Goal: Task Accomplishment & Management: Complete application form

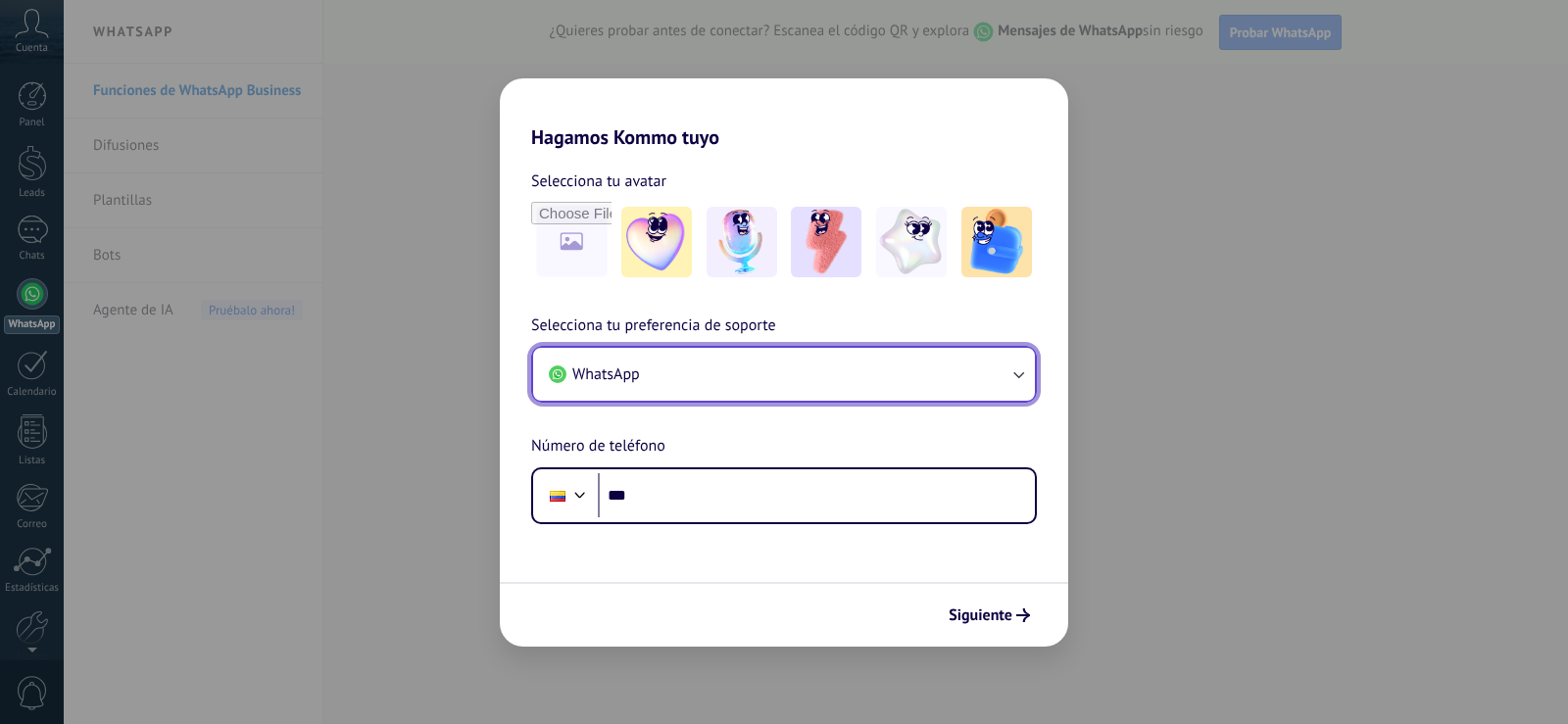
click at [679, 382] on button "WhatsApp" at bounding box center [784, 375] width 502 height 53
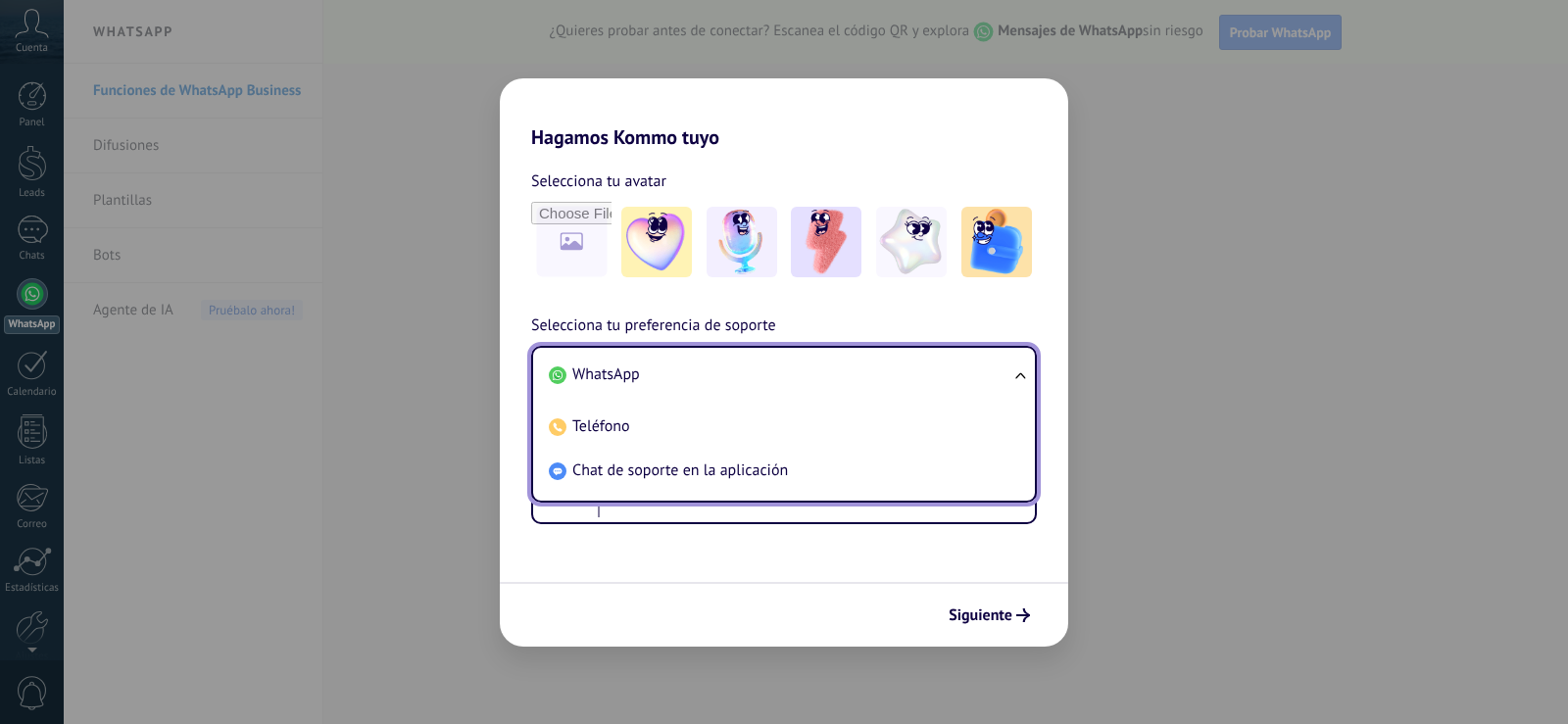
click at [697, 375] on li "WhatsApp" at bounding box center [781, 375] width 479 height 45
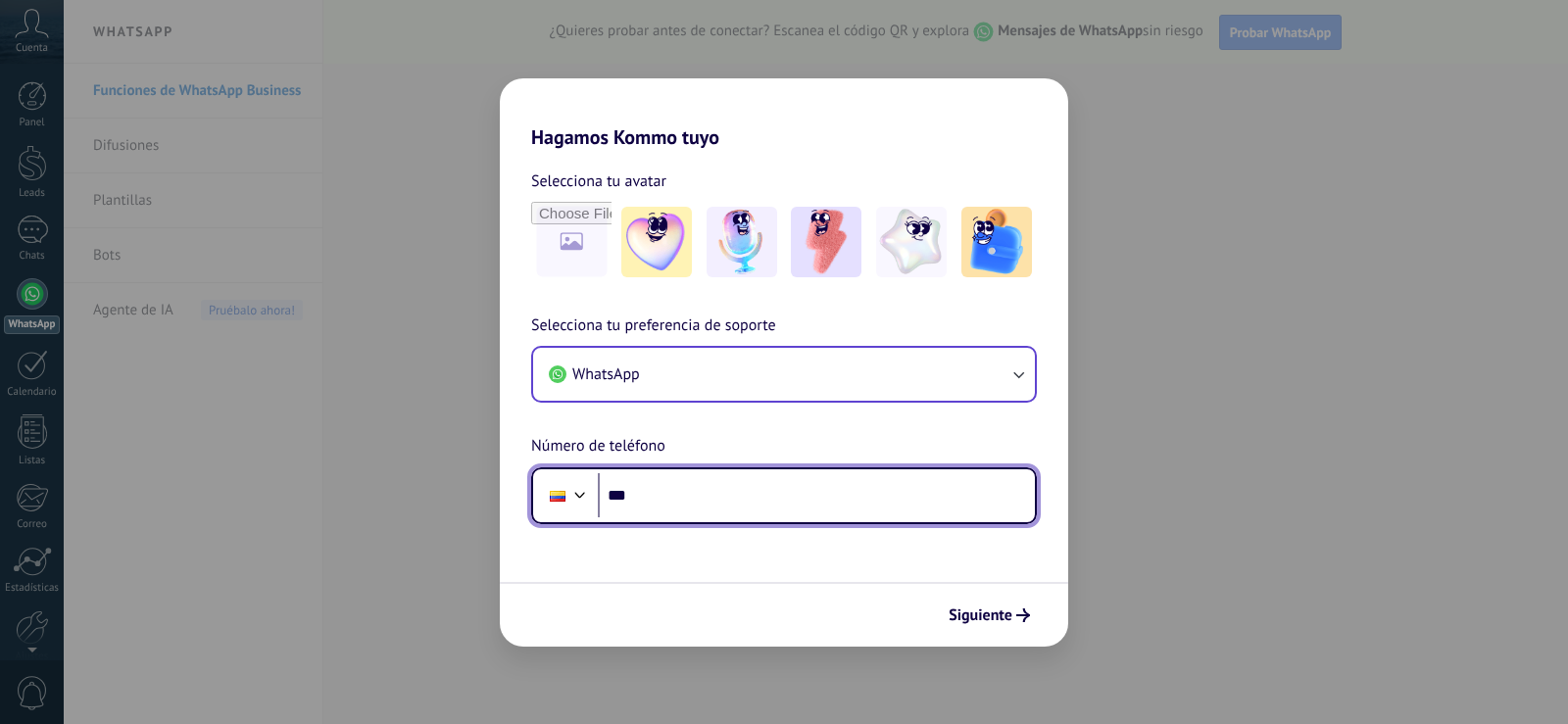
click at [701, 495] on input "***" at bounding box center [816, 497] width 437 height 45
type input "**********"
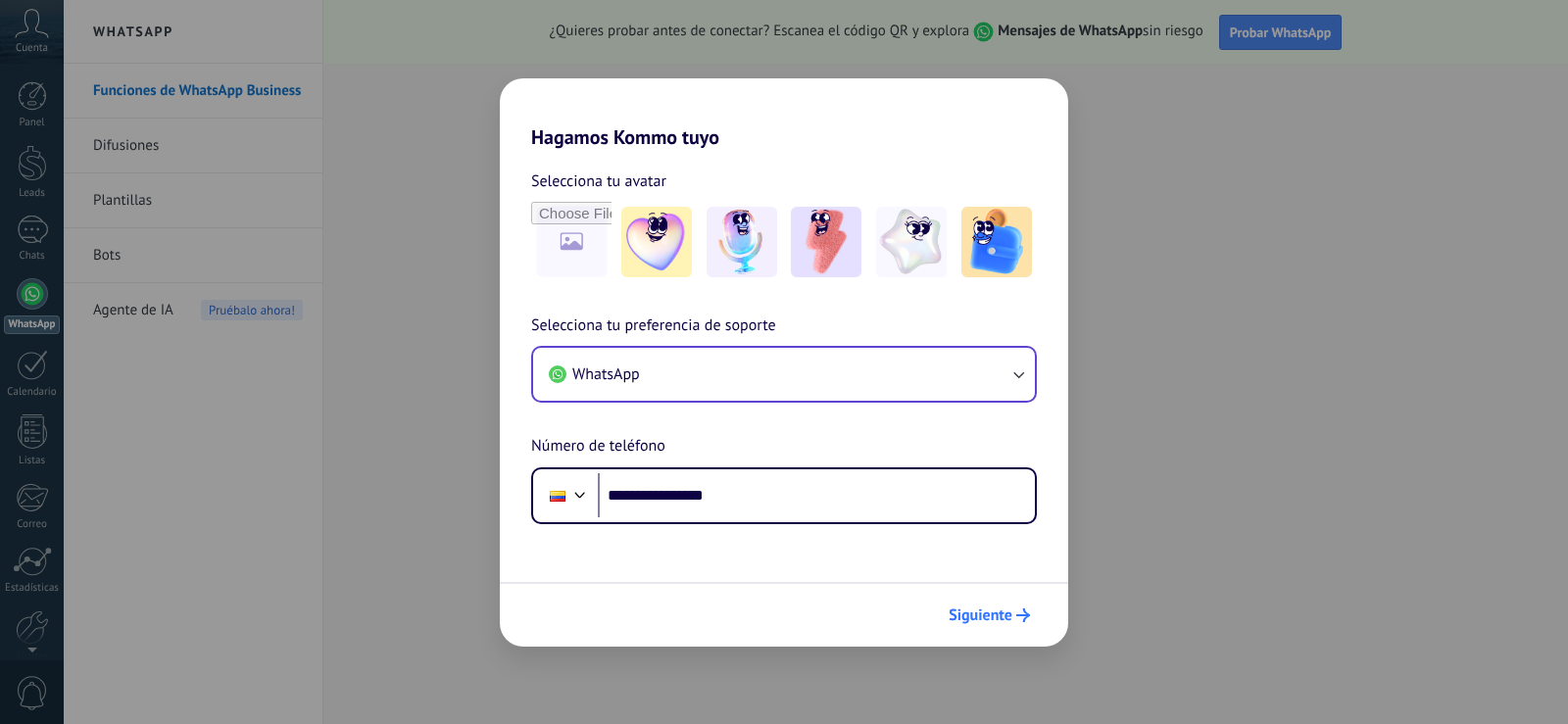
click at [1016, 622] on button "Siguiente" at bounding box center [989, 615] width 99 height 34
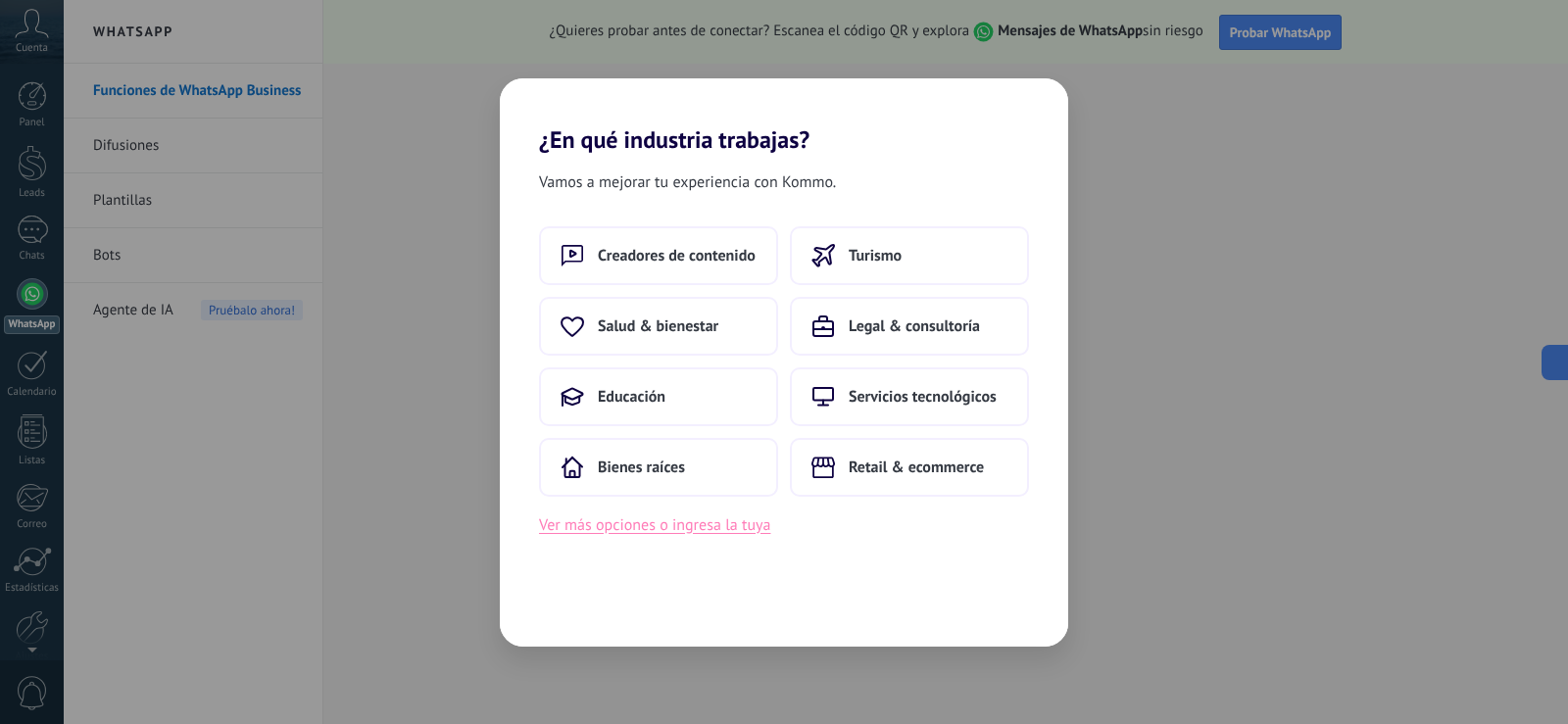
click at [718, 522] on button "Ver más opciones o ingresa la tuya" at bounding box center [655, 525] width 231 height 26
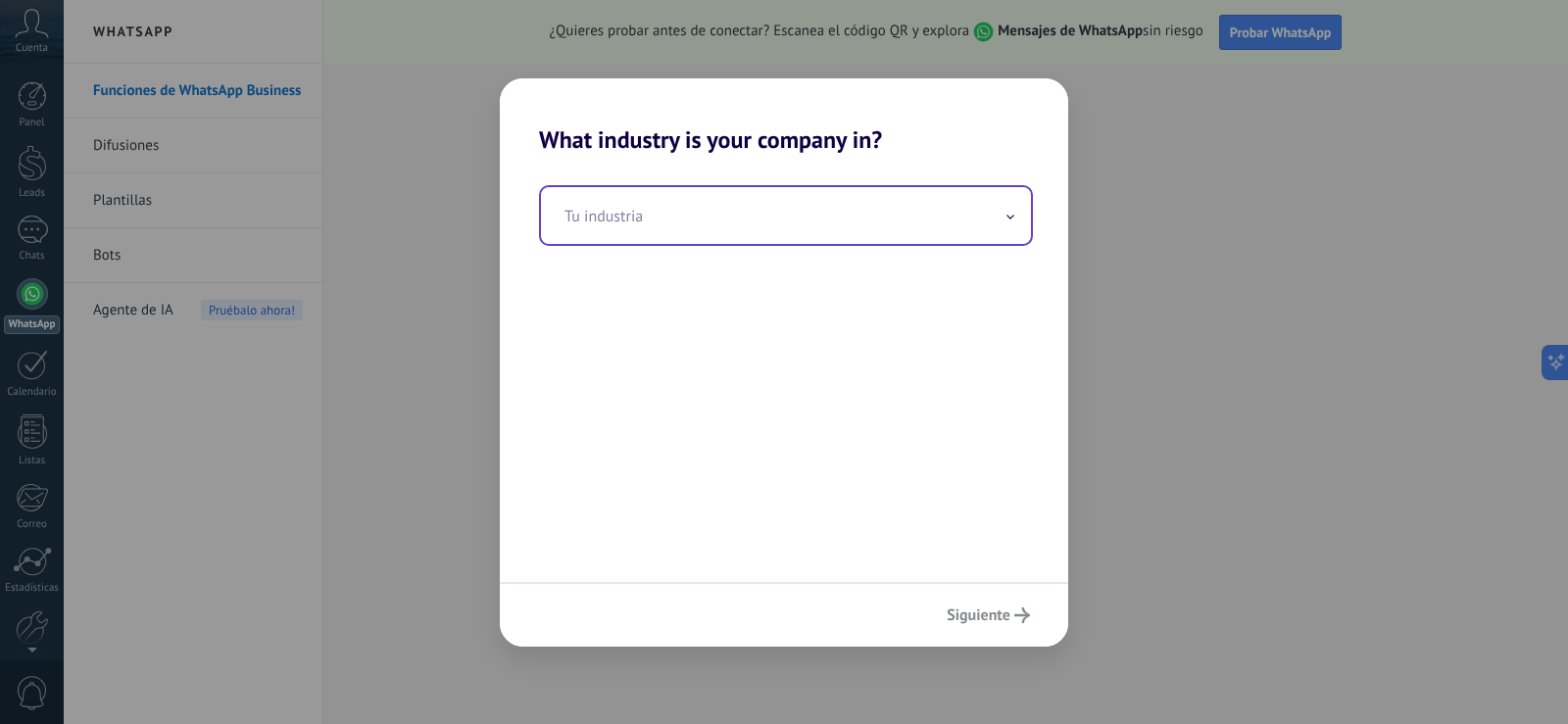
click at [784, 221] on input "text" at bounding box center [785, 215] width 490 height 56
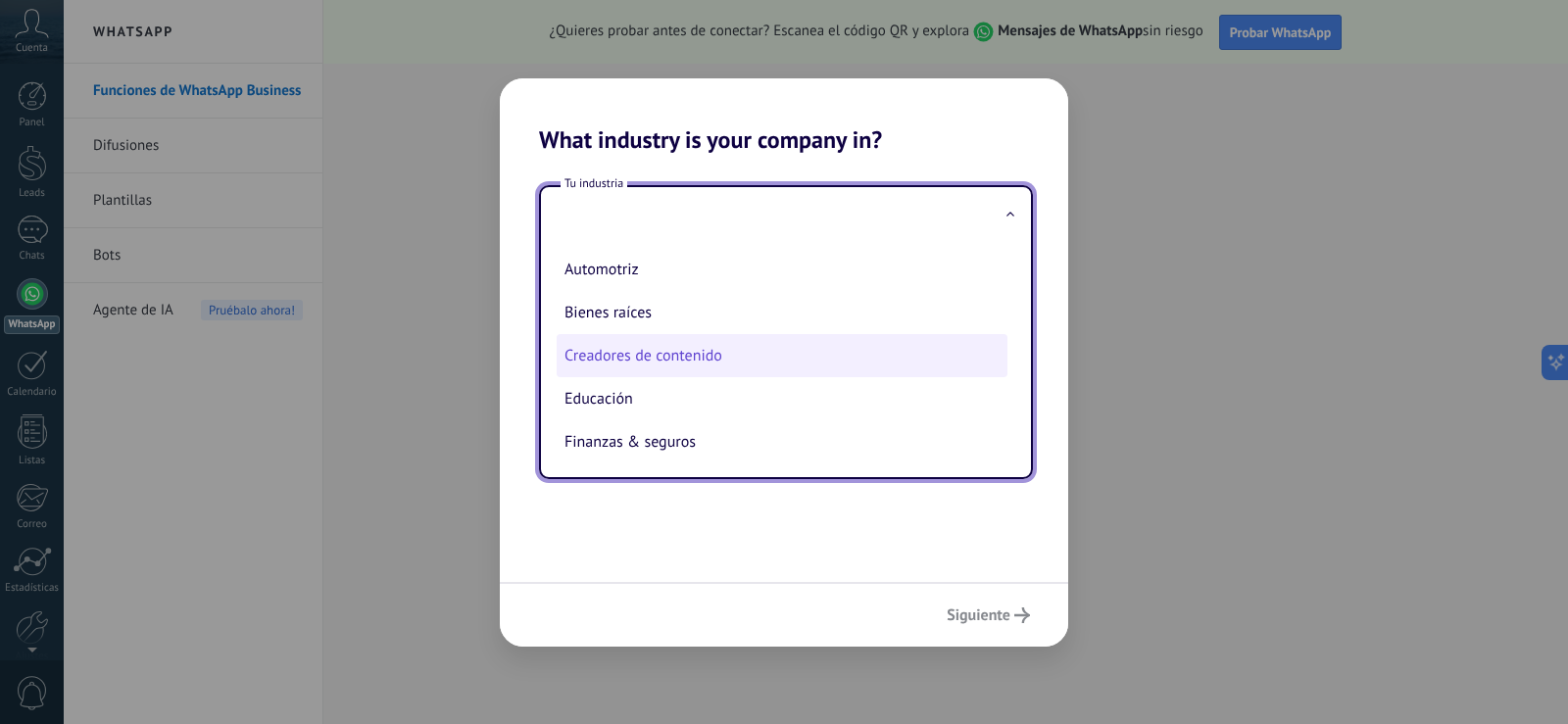
click at [746, 355] on li "Creadores de contenido" at bounding box center [783, 356] width 451 height 44
type input "**********"
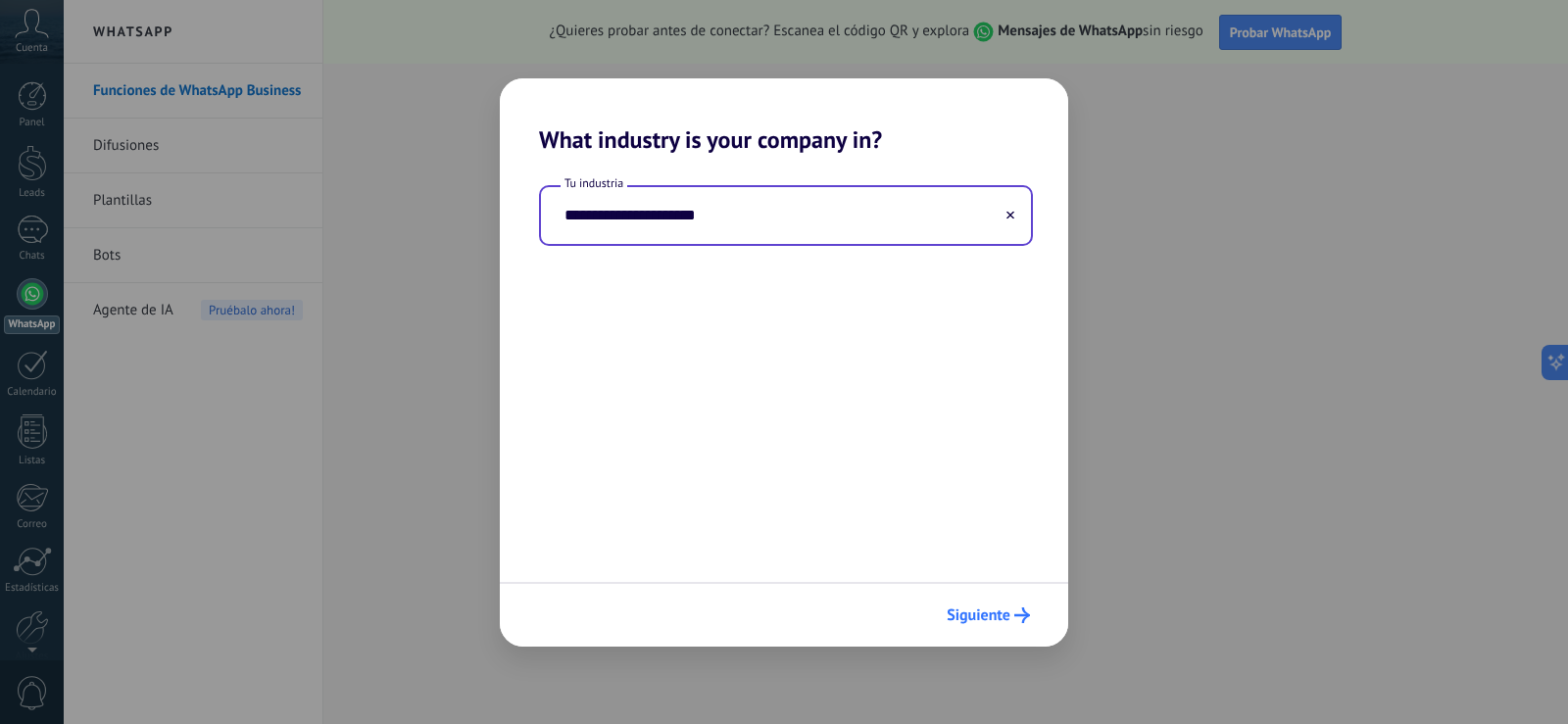
click at [995, 609] on span "Siguiente" at bounding box center [978, 615] width 63 height 14
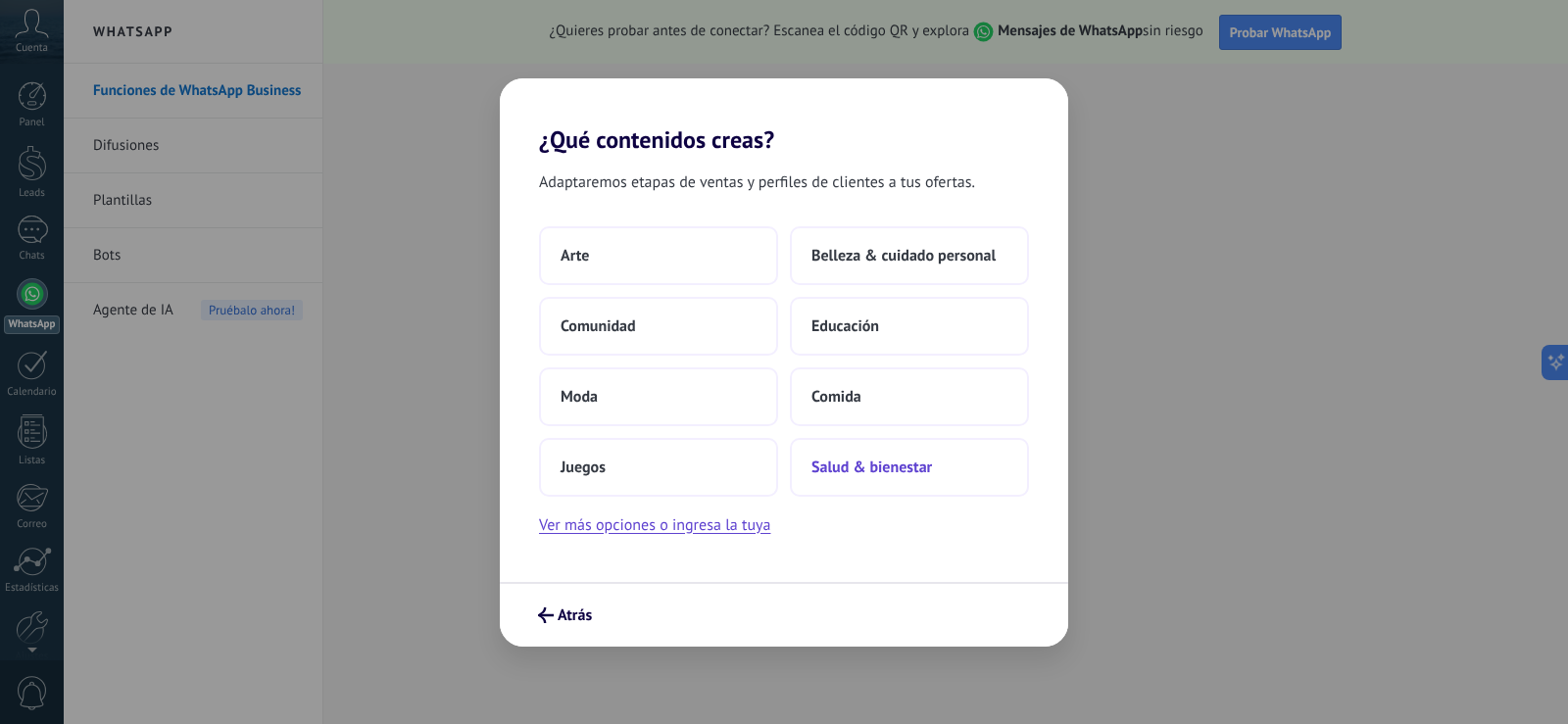
click at [824, 476] on span "Salud & bienestar" at bounding box center [872, 468] width 121 height 20
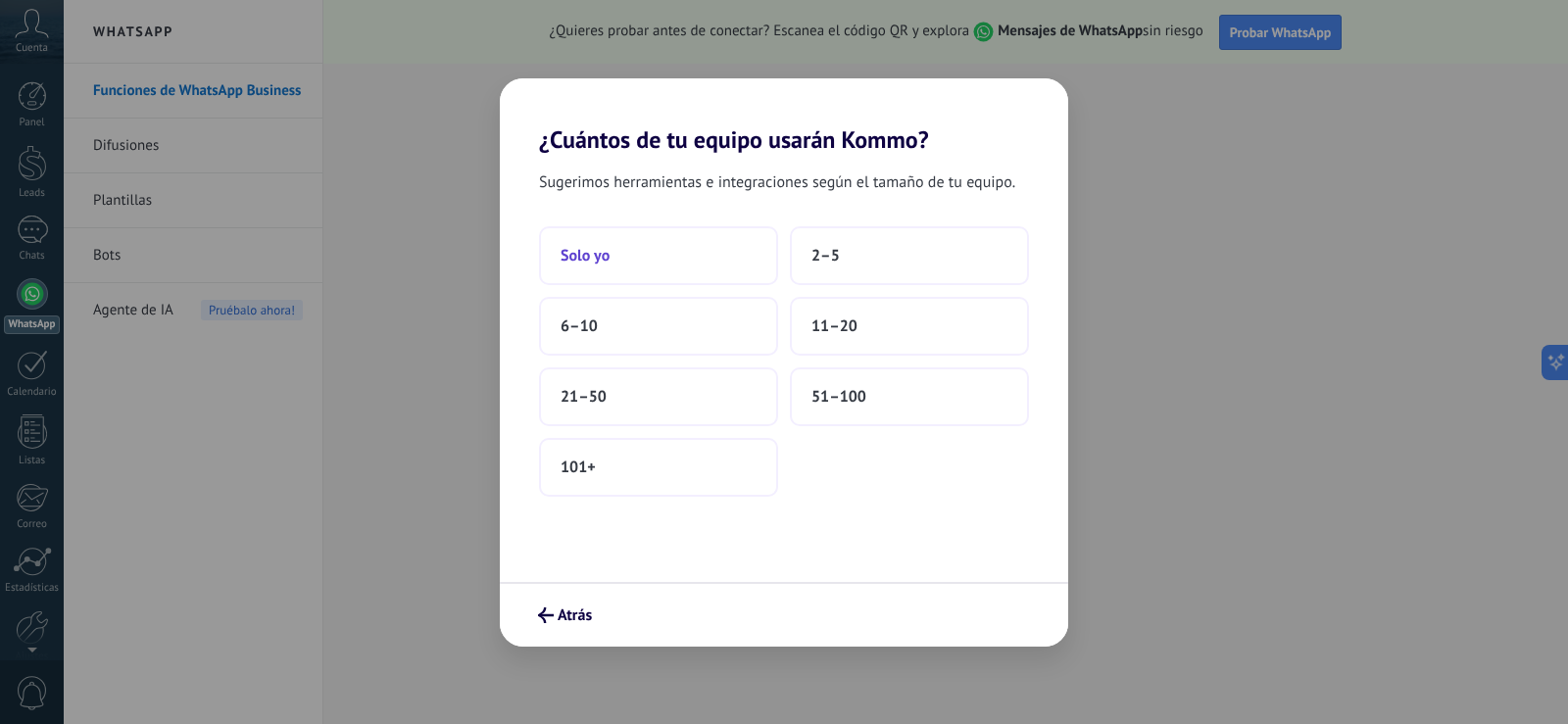
click at [626, 272] on button "Solo yo" at bounding box center [659, 255] width 239 height 58
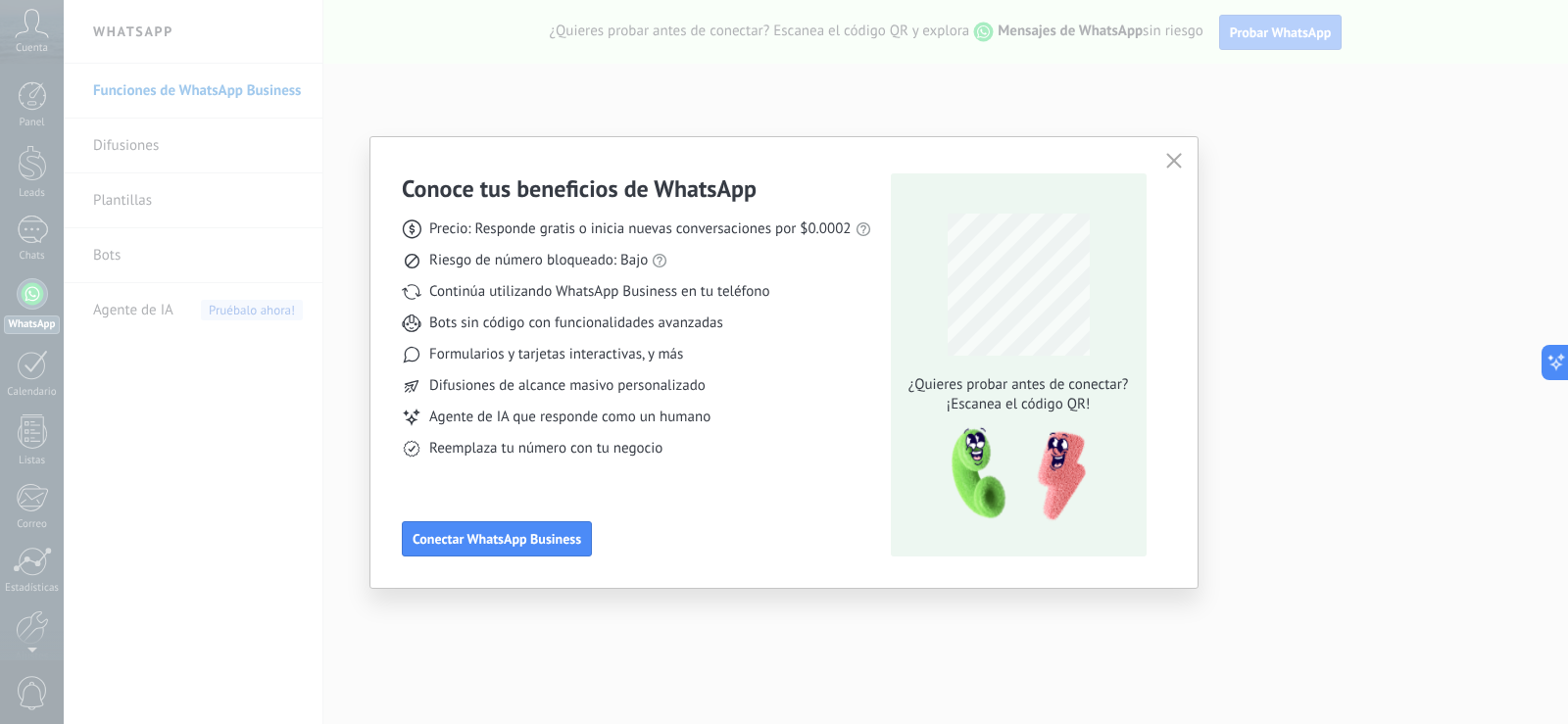
click at [1175, 161] on icon "button" at bounding box center [1174, 161] width 16 height 16
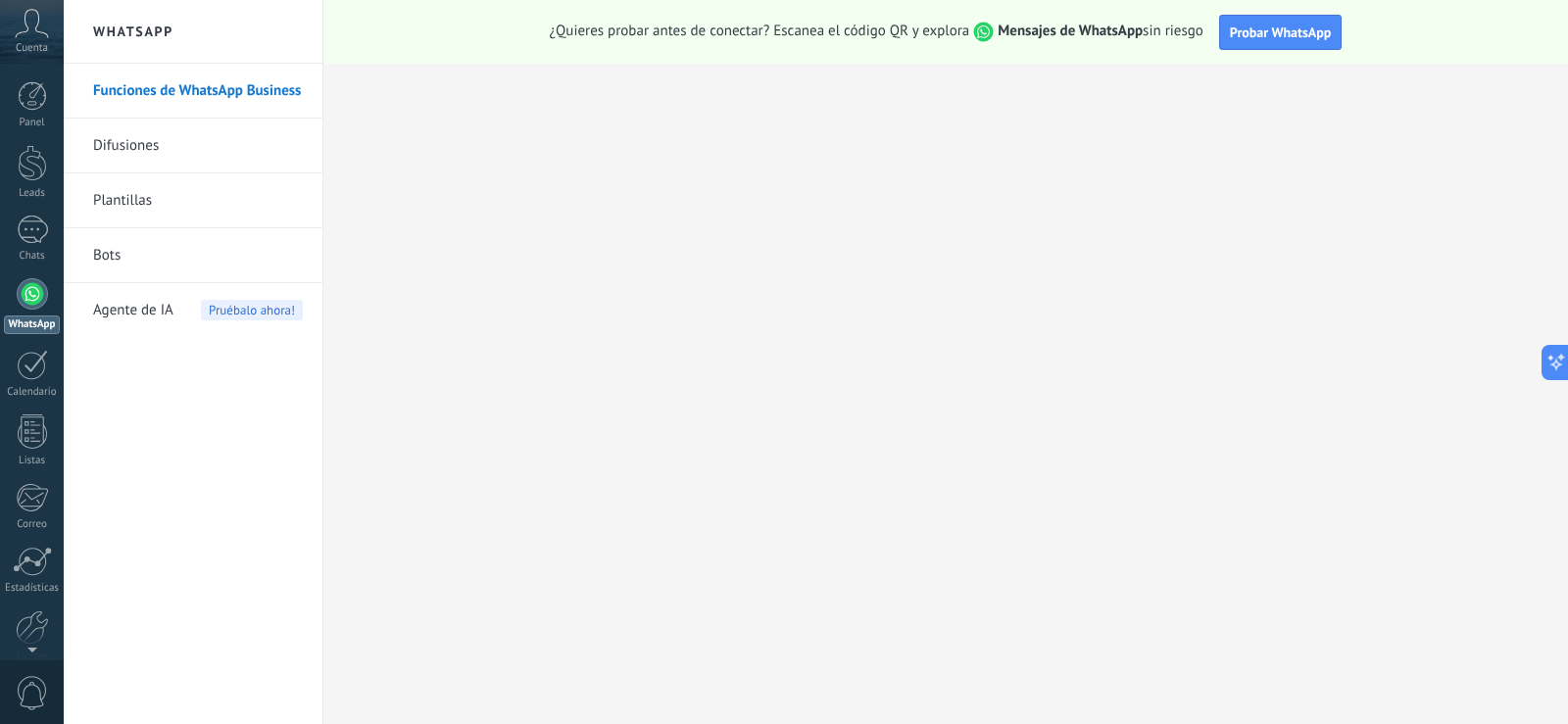
click at [33, 292] on div at bounding box center [33, 294] width 32 height 32
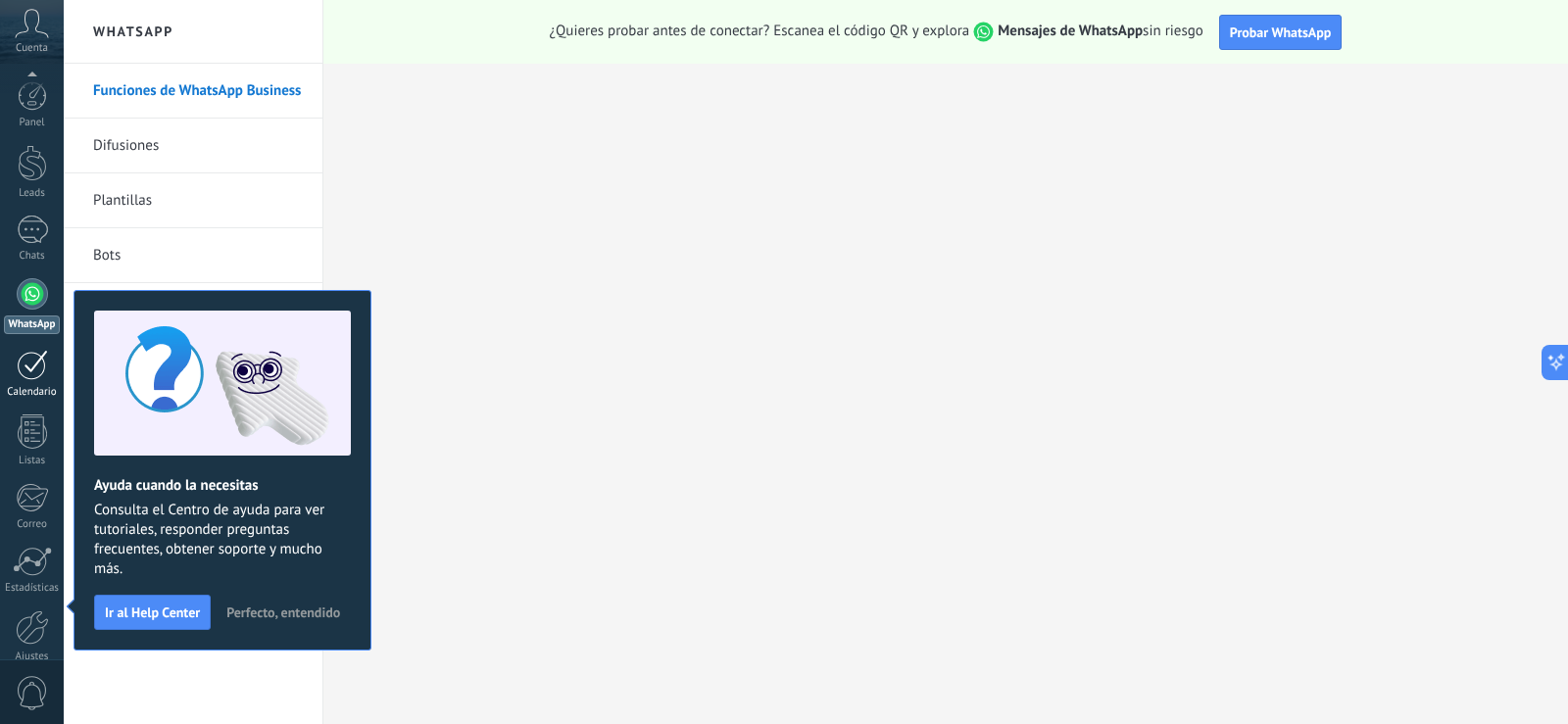
scroll to position [91, 0]
click at [30, 205] on div at bounding box center [33, 203] width 32 height 32
click at [30, 204] on div at bounding box center [33, 203] width 32 height 32
click at [32, 204] on div at bounding box center [33, 203] width 32 height 32
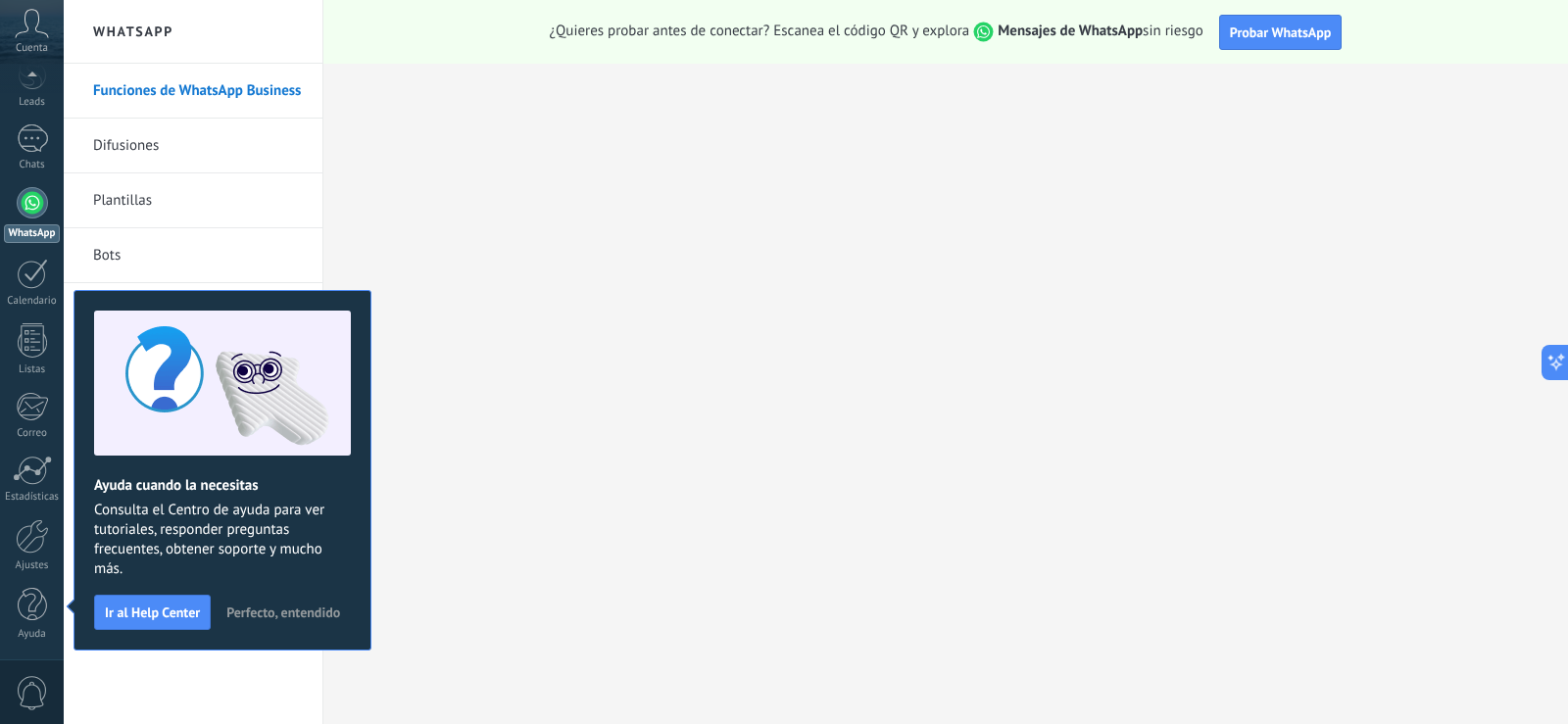
click at [32, 204] on div at bounding box center [33, 203] width 32 height 32
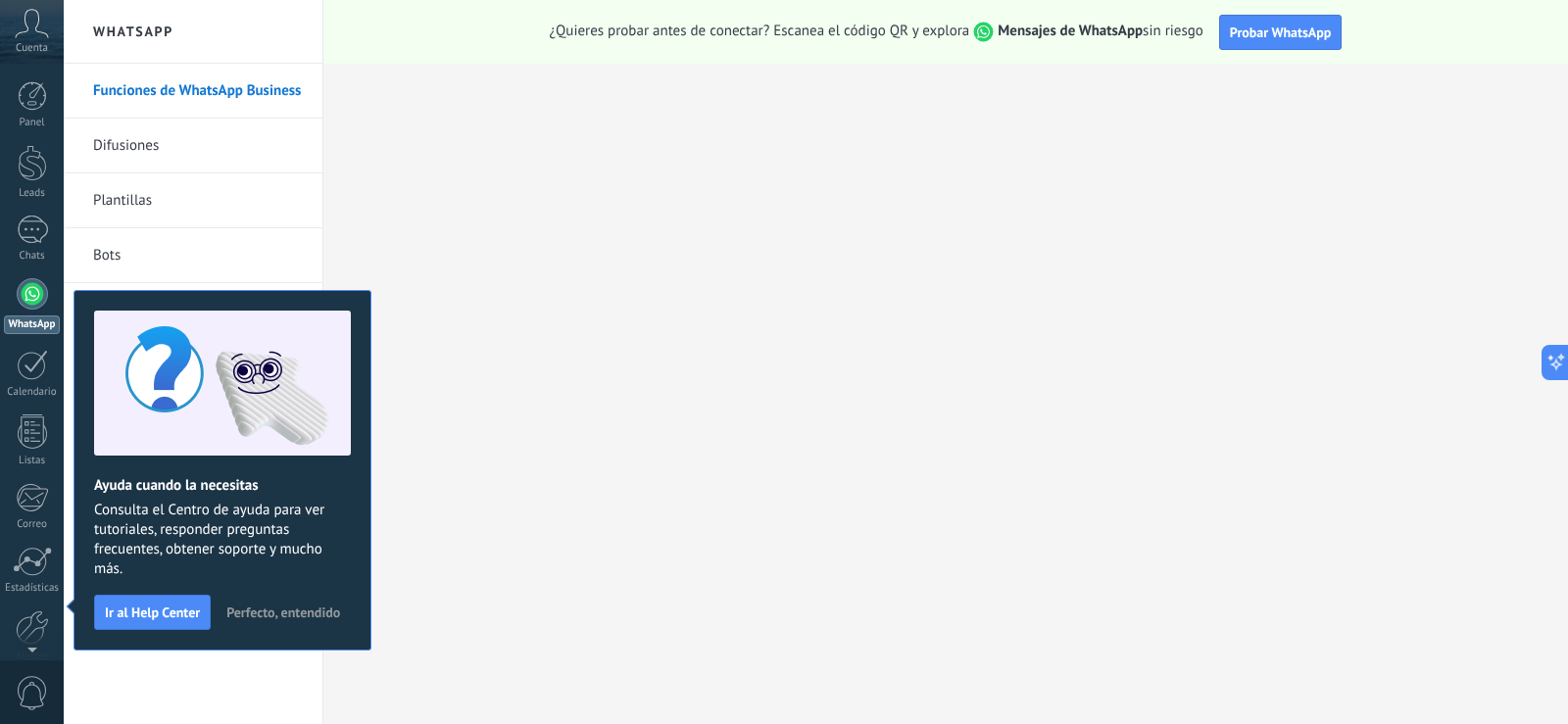
click at [221, 103] on link "Funciones de WhatsApp Business" at bounding box center [198, 90] width 210 height 54
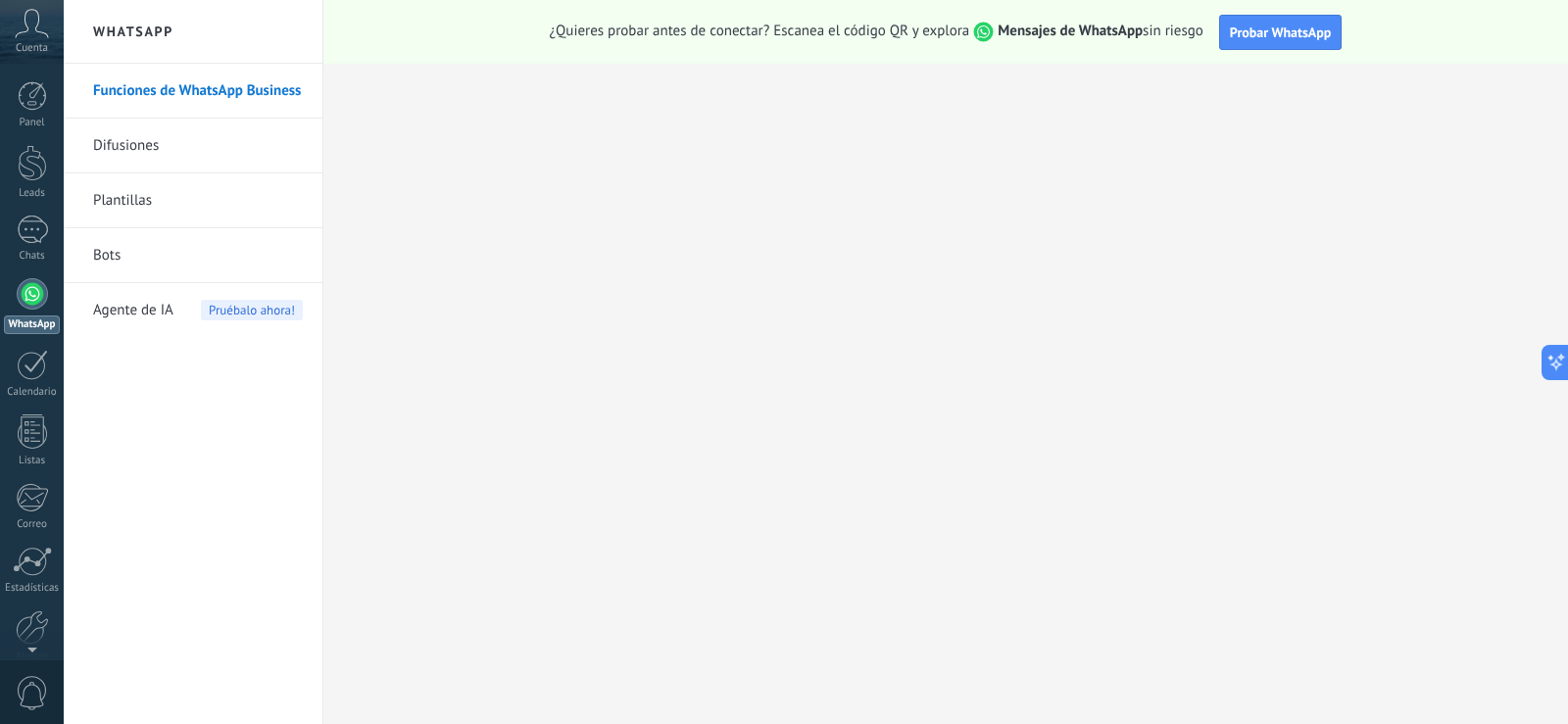
click at [33, 306] on div at bounding box center [33, 294] width 32 height 32
